Goal: Transaction & Acquisition: Subscribe to service/newsletter

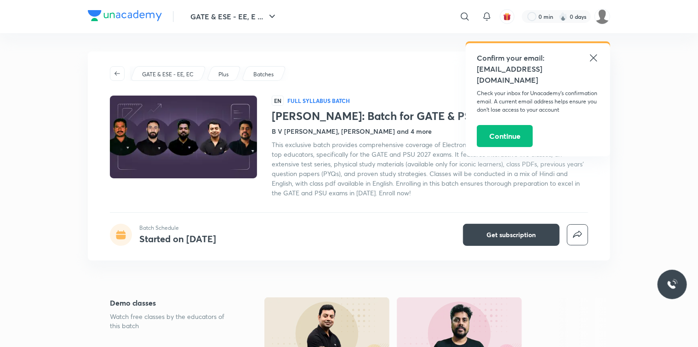
click at [597, 59] on icon at bounding box center [593, 57] width 11 height 11
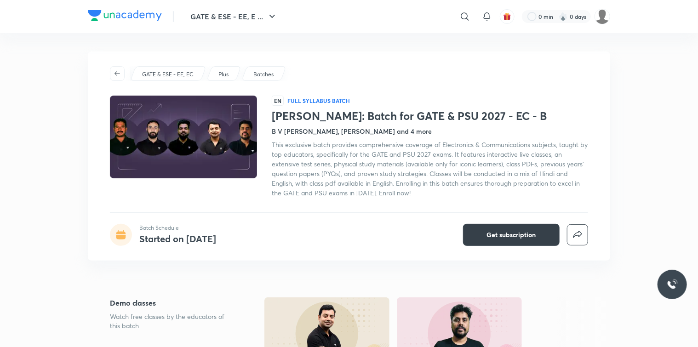
click at [532, 227] on button "Get subscription" at bounding box center [511, 235] width 97 height 22
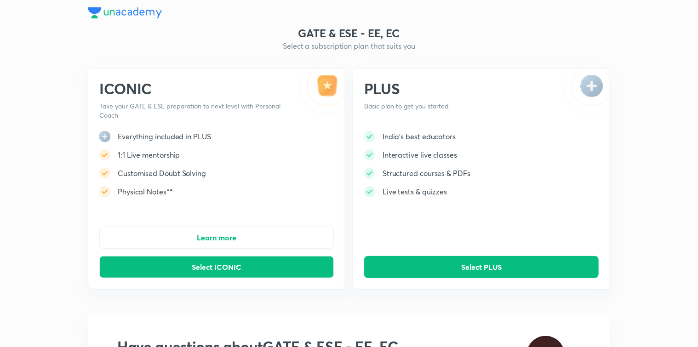
click at [544, 253] on div "PLUS Basic plan to get you started India's best educators Interactive live clas…" at bounding box center [482, 179] width 258 height 222
click at [545, 264] on button "Select PLUS" at bounding box center [481, 267] width 235 height 22
